Goal: Use online tool/utility: Utilize a website feature to perform a specific function

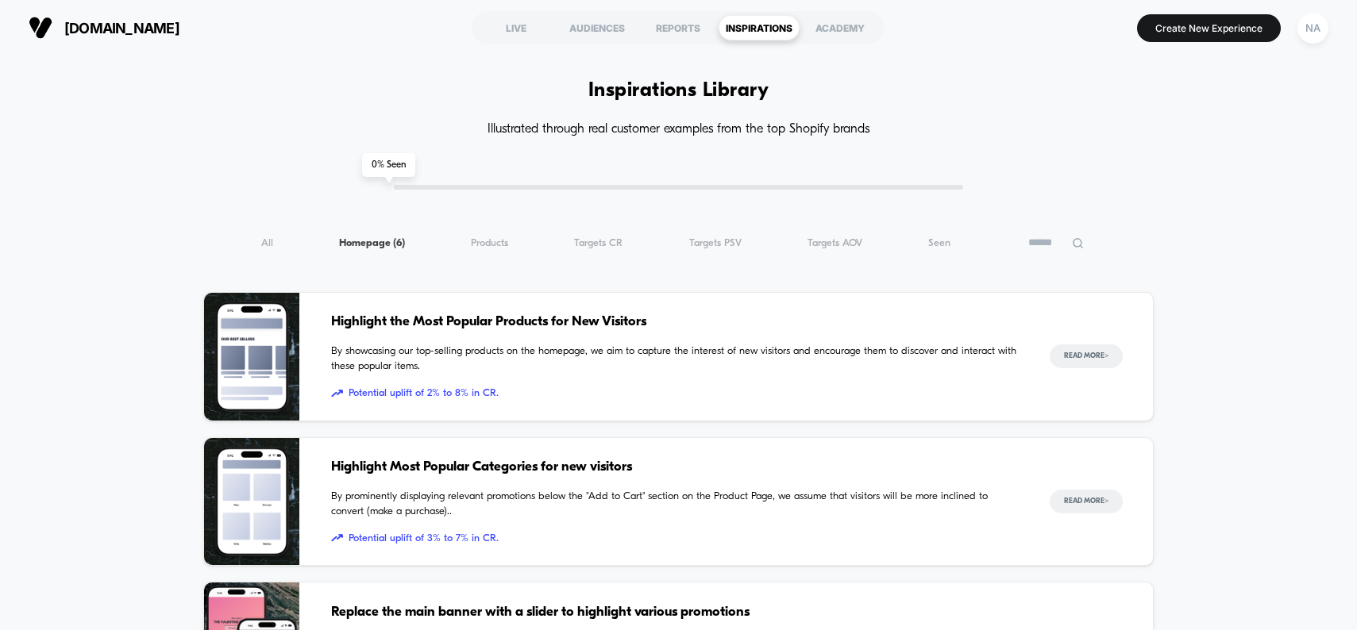
click at [253, 128] on h4 "Illustrated through real customer examples from the top Shopify brands" at bounding box center [678, 129] width 950 height 15
click at [526, 35] on div "LIVE" at bounding box center [516, 27] width 81 height 25
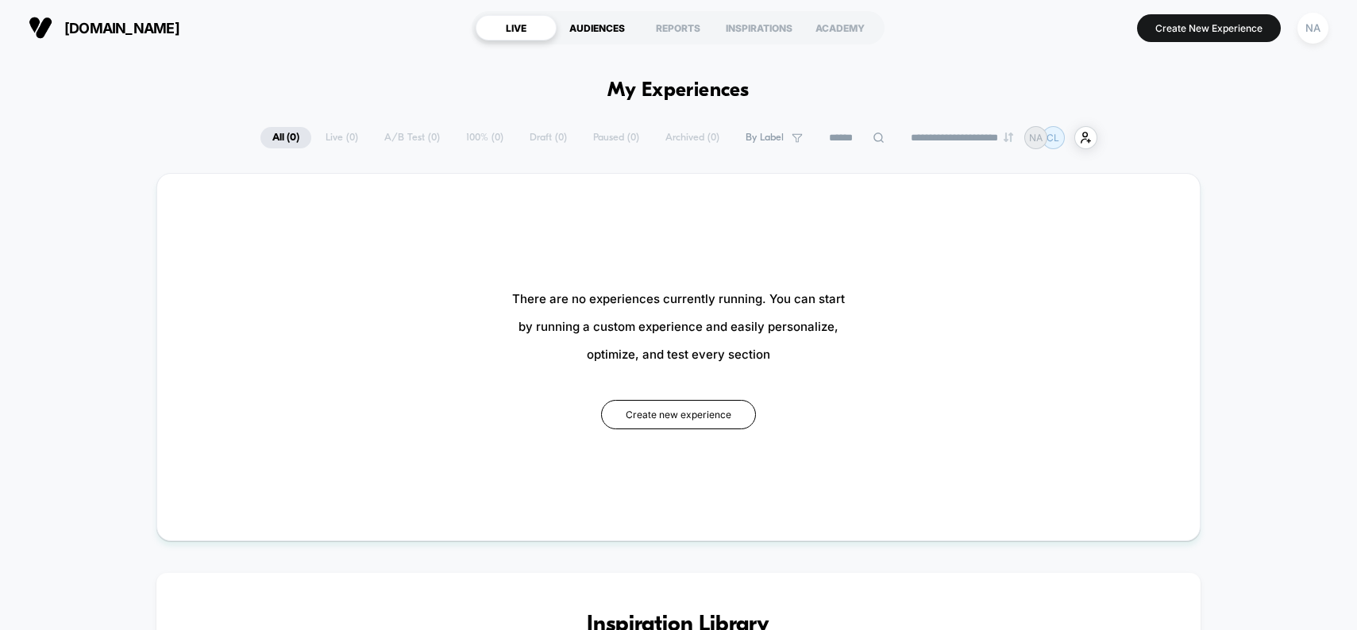
click at [613, 33] on div "AUDIENCES" at bounding box center [597, 27] width 81 height 25
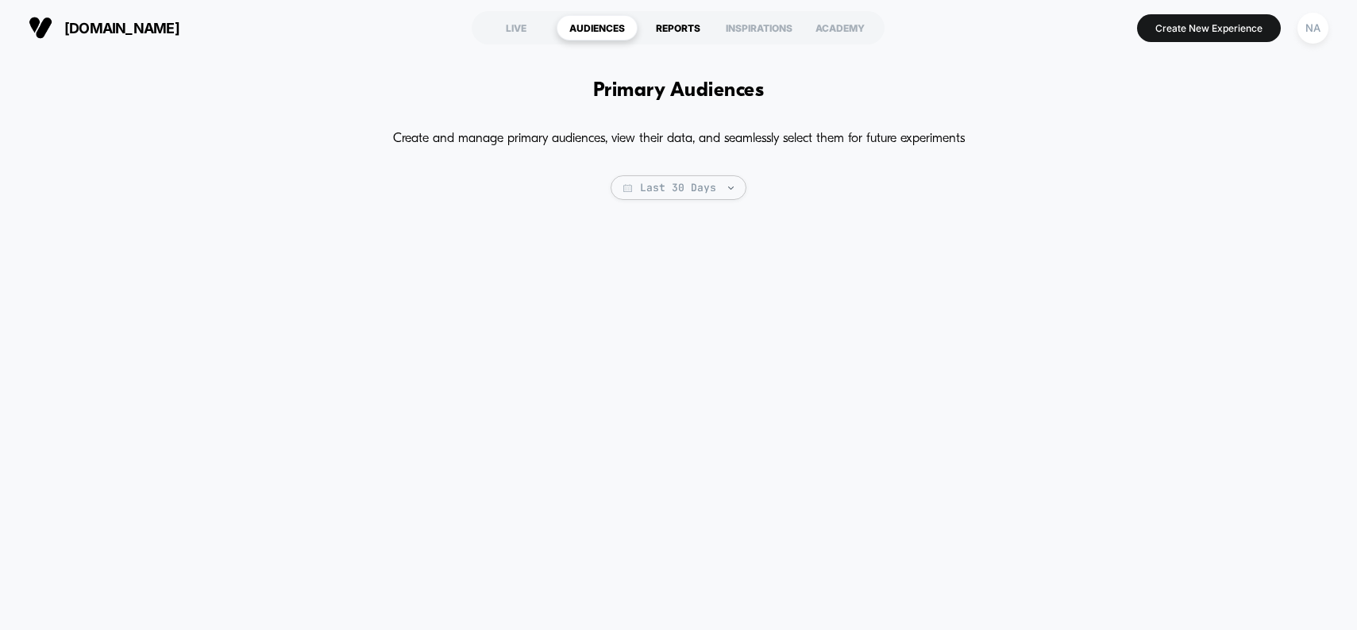
click at [682, 24] on div "REPORTS" at bounding box center [678, 27] width 81 height 25
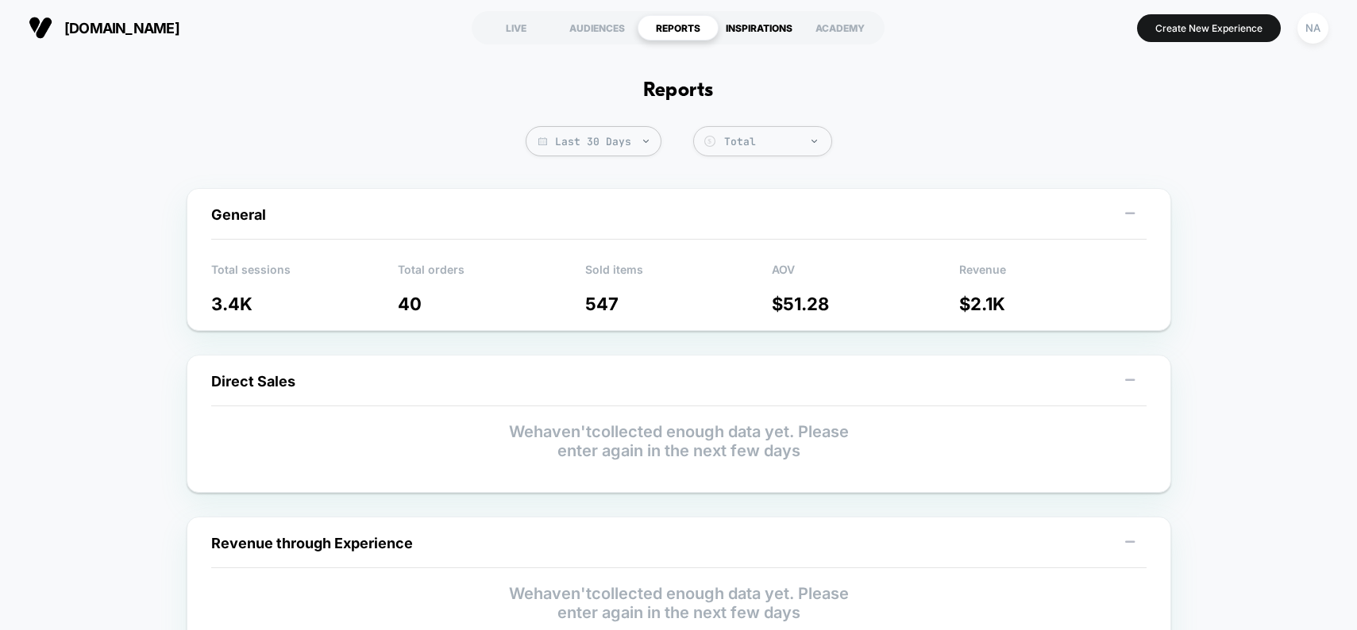
click at [750, 21] on div "INSPIRATIONS" at bounding box center [758, 27] width 81 height 25
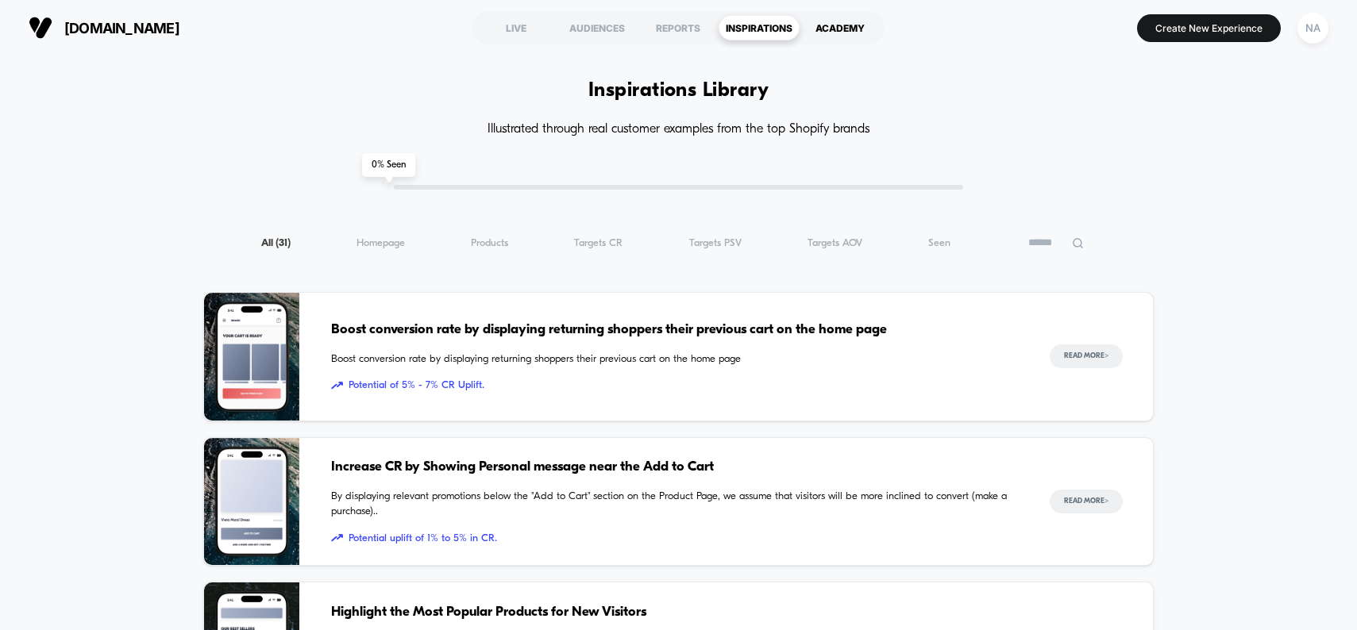
click at [823, 29] on div "ACADEMY" at bounding box center [839, 27] width 81 height 25
click at [1160, 40] on button "Create New Experience" at bounding box center [1209, 28] width 144 height 28
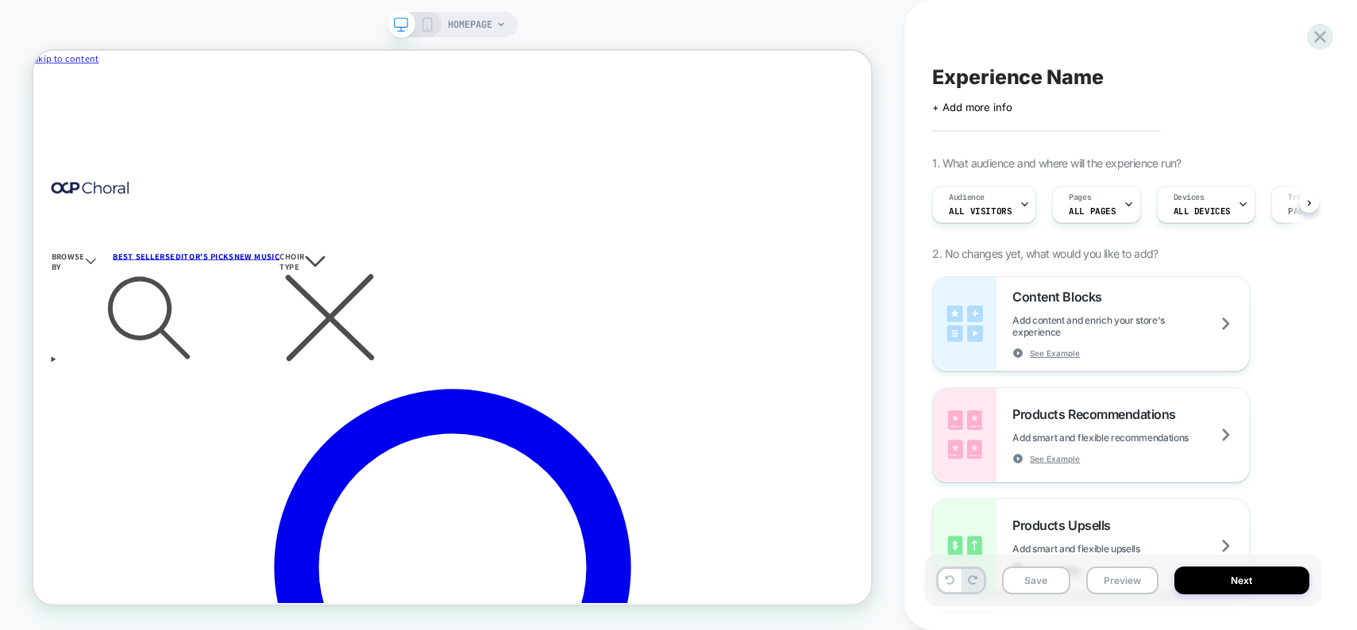
scroll to position [0, 1]
